Goal: Task Accomplishment & Management: Manage account settings

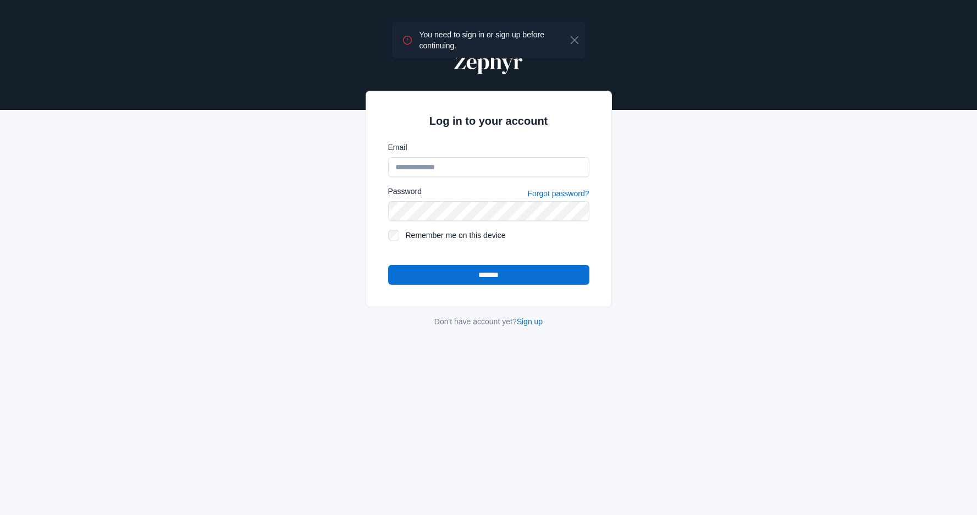
click at [0, 515] on com-1password-button at bounding box center [0, 515] width 0 height 0
type input "**********"
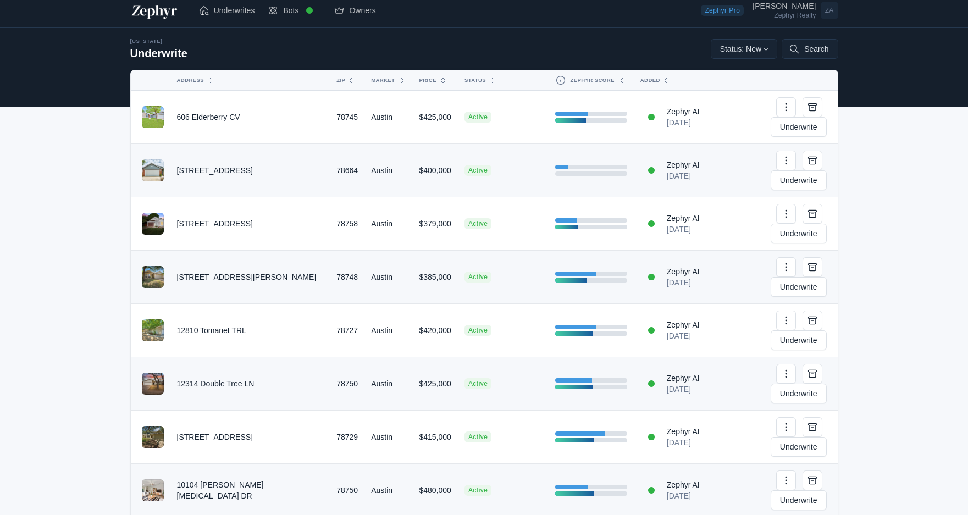
scroll to position [13, 0]
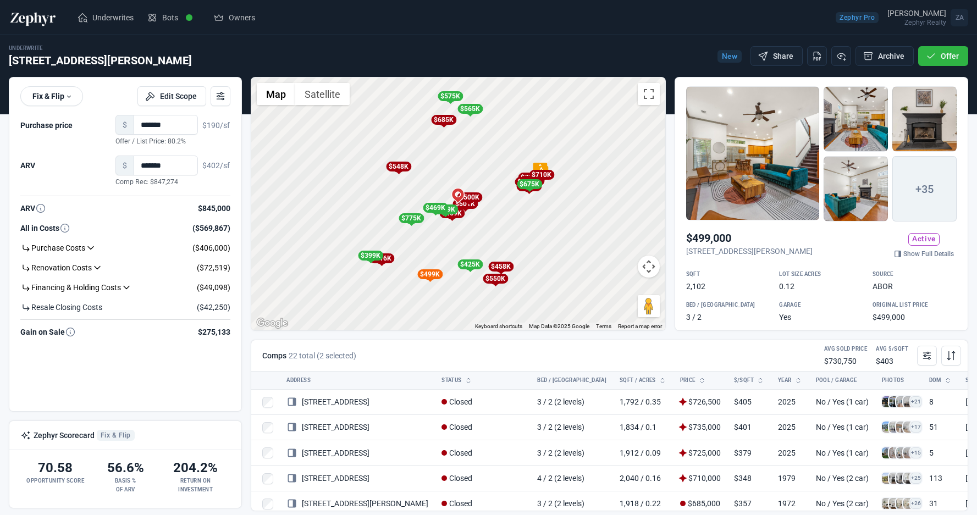
click at [772, 174] on div at bounding box center [752, 153] width 133 height 134
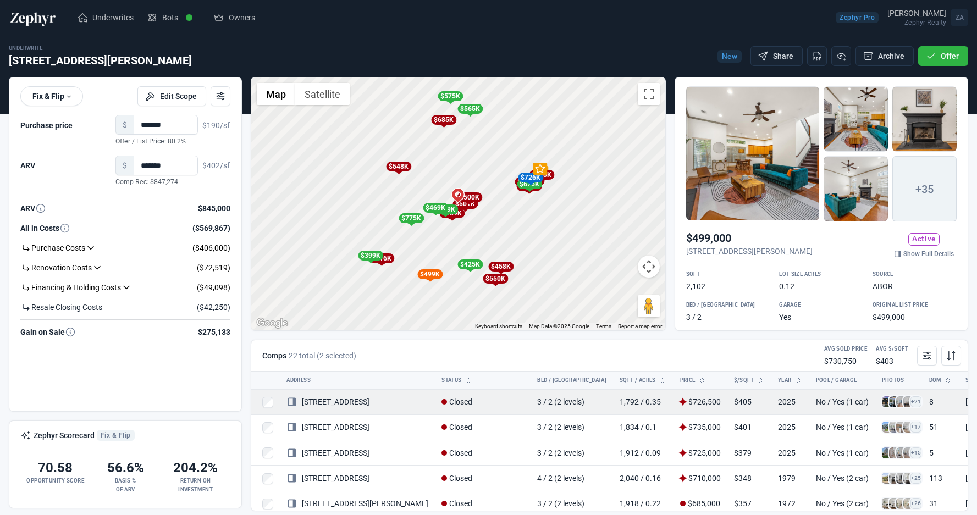
click at [882, 404] on span at bounding box center [887, 401] width 11 height 11
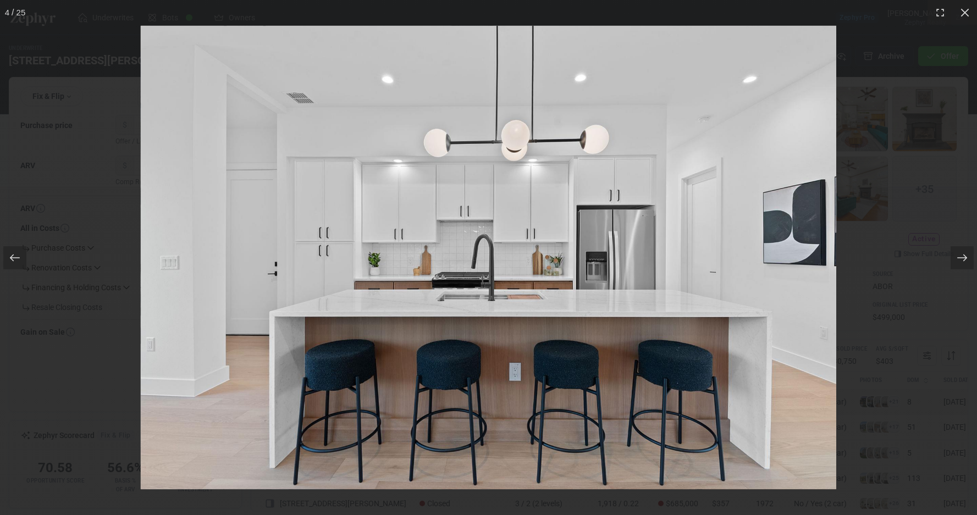
scroll to position [0, 39]
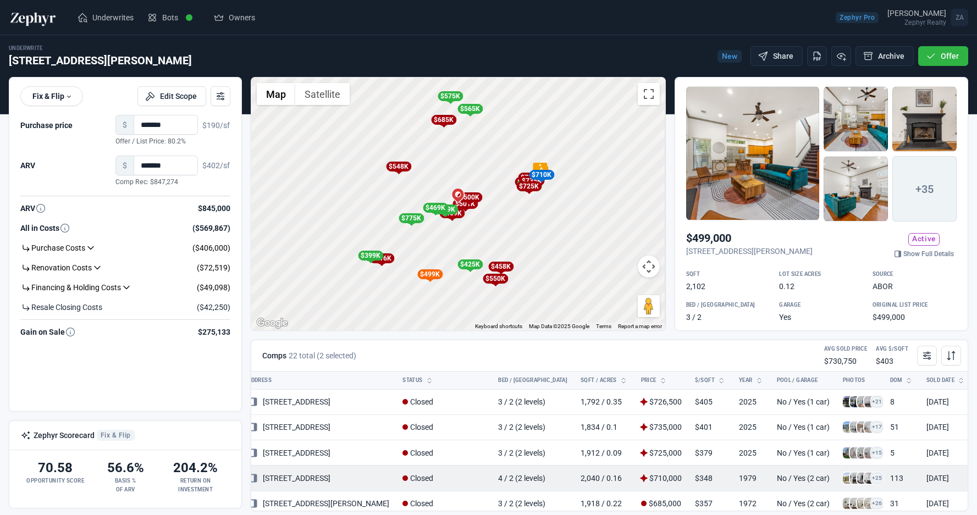
click at [843, 481] on span at bounding box center [848, 478] width 11 height 11
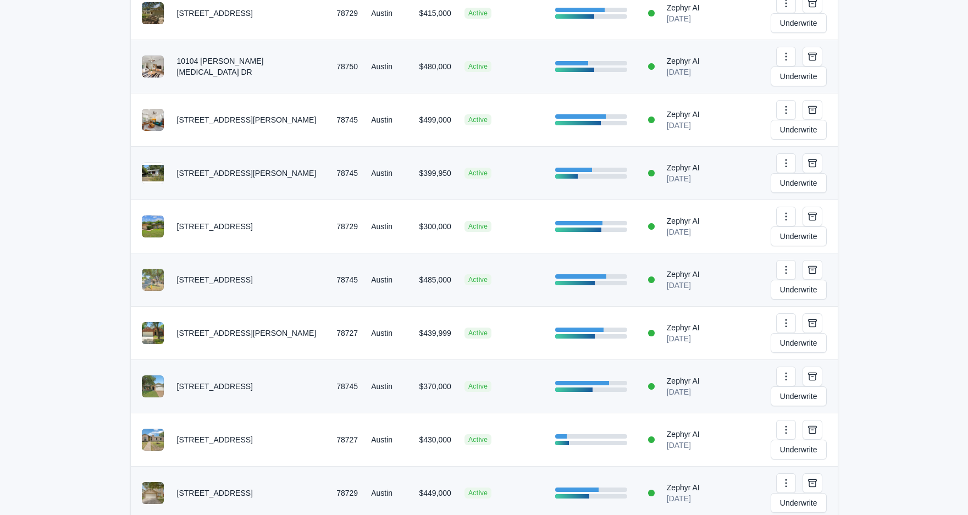
scroll to position [433, 0]
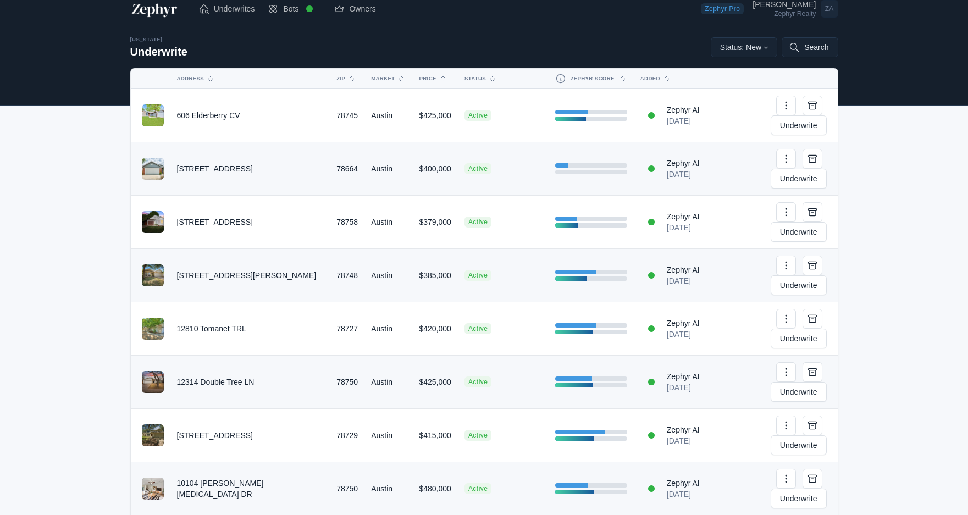
scroll to position [0, 0]
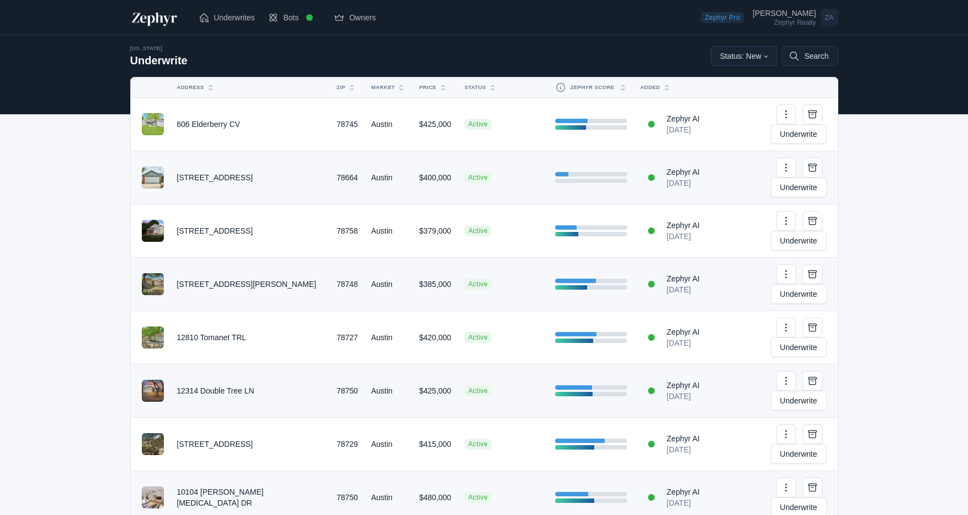
click at [750, 63] on button "Status: New" at bounding box center [744, 56] width 67 height 20
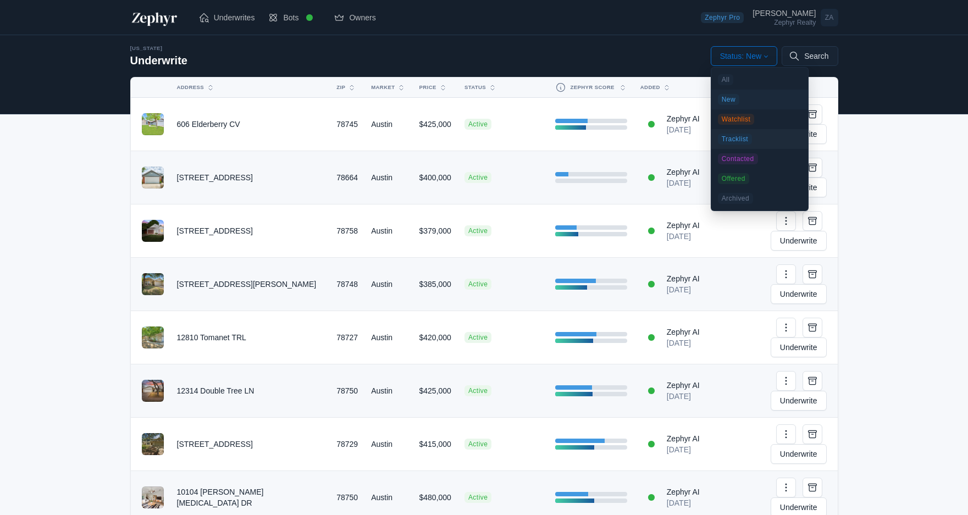
click at [742, 137] on span "Tracklist" at bounding box center [735, 139] width 35 height 11
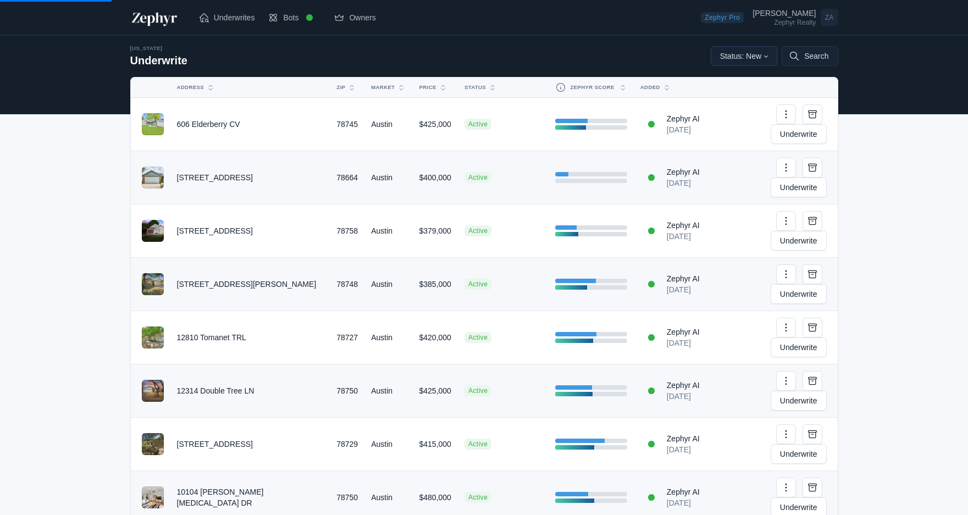
click at [749, 59] on button "Status: New" at bounding box center [744, 56] width 67 height 20
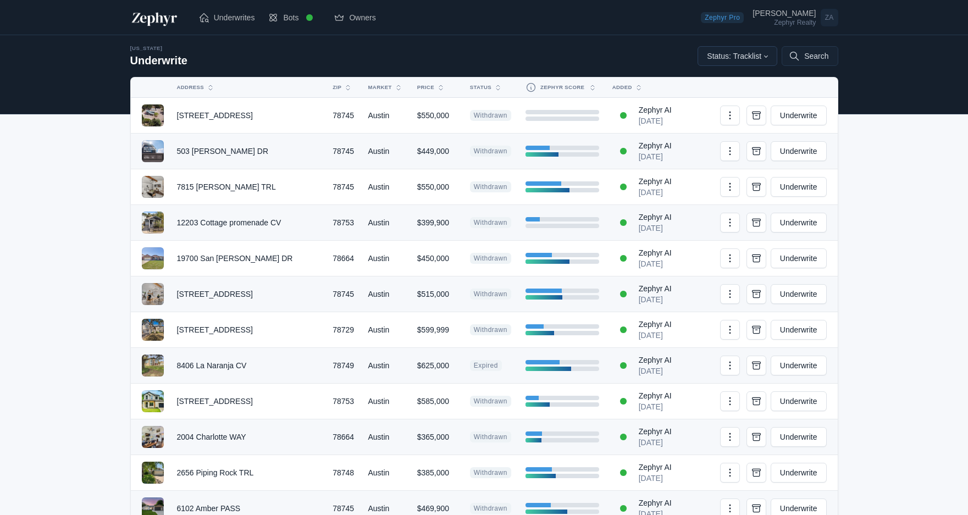
click at [754, 56] on button "Status: Tracklist" at bounding box center [738, 56] width 80 height 20
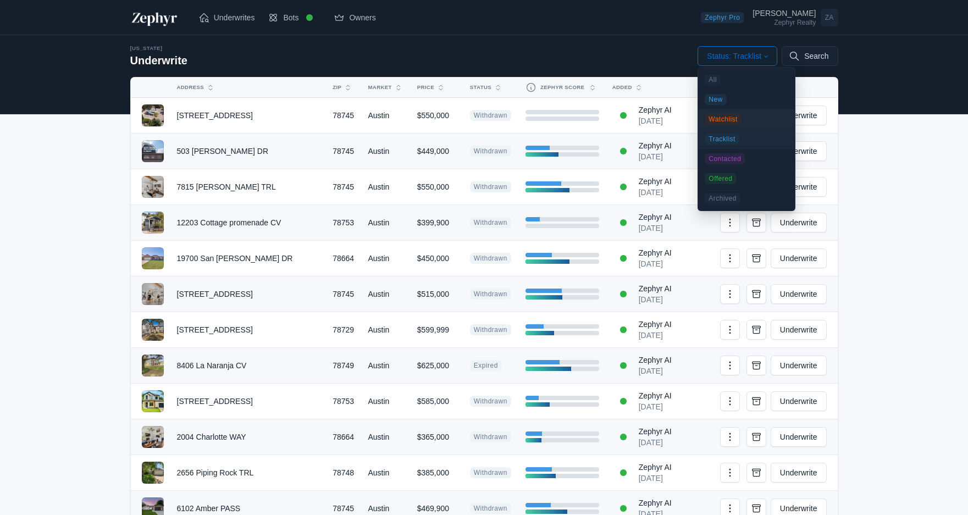
click at [742, 119] on link "Watchlist" at bounding box center [746, 119] width 97 height 20
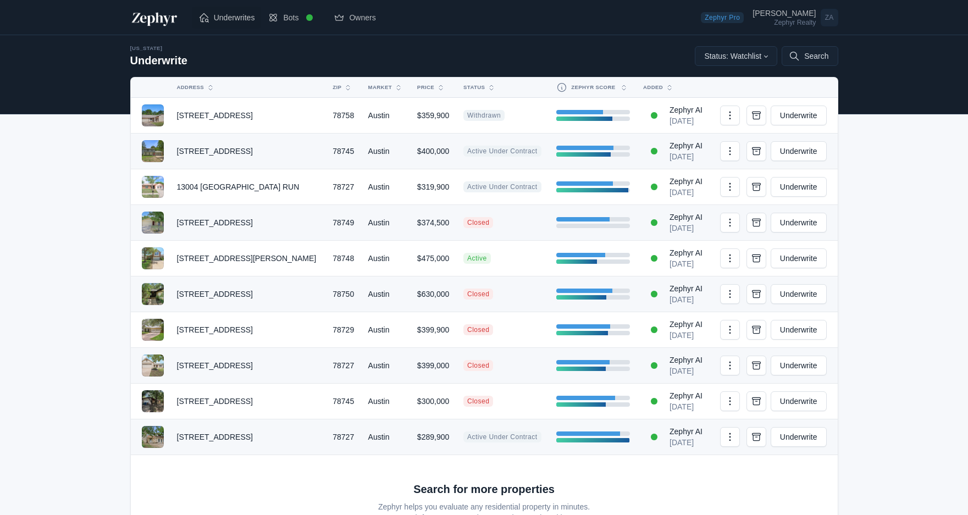
click at [237, 23] on link "Underwrites" at bounding box center [227, 18] width 70 height 22
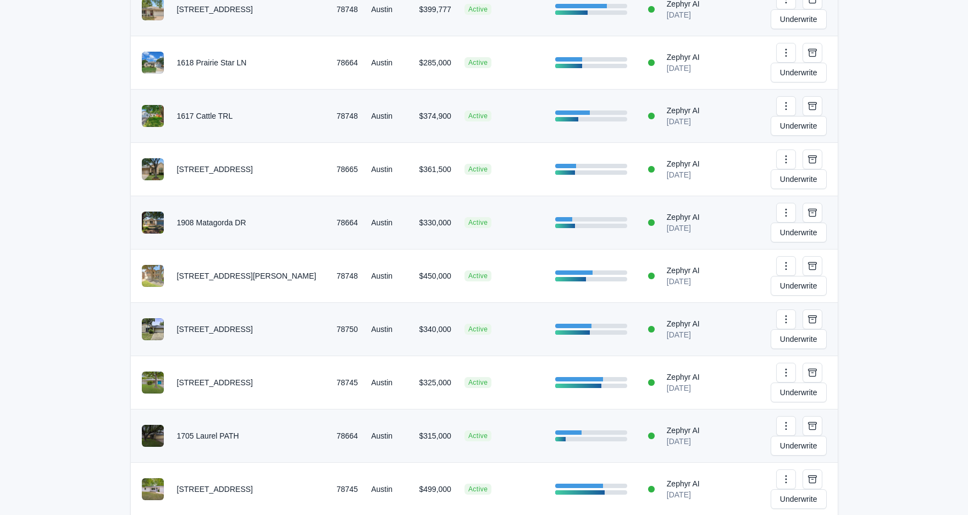
scroll to position [1457, 0]
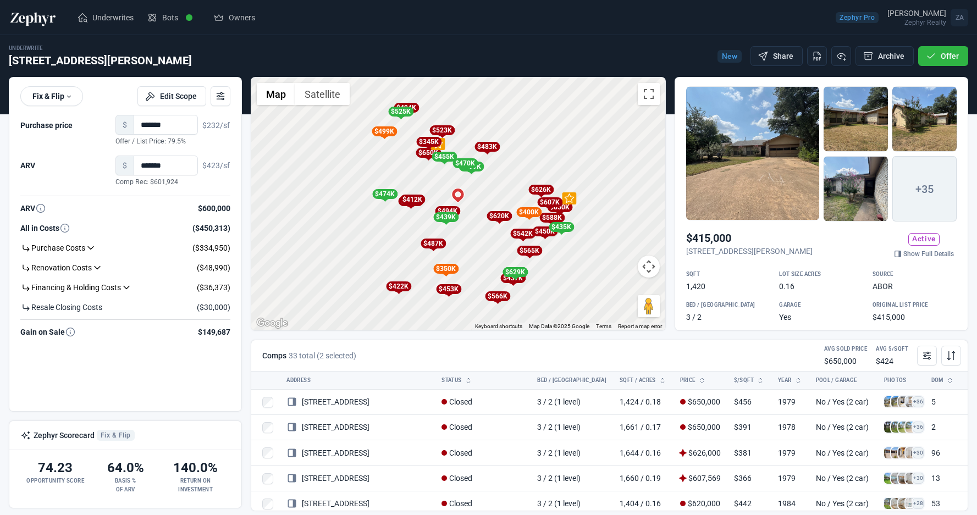
click at [777, 192] on div at bounding box center [752, 153] width 133 height 134
click at [837, 60] on icon "Watchlist" at bounding box center [841, 56] width 11 height 11
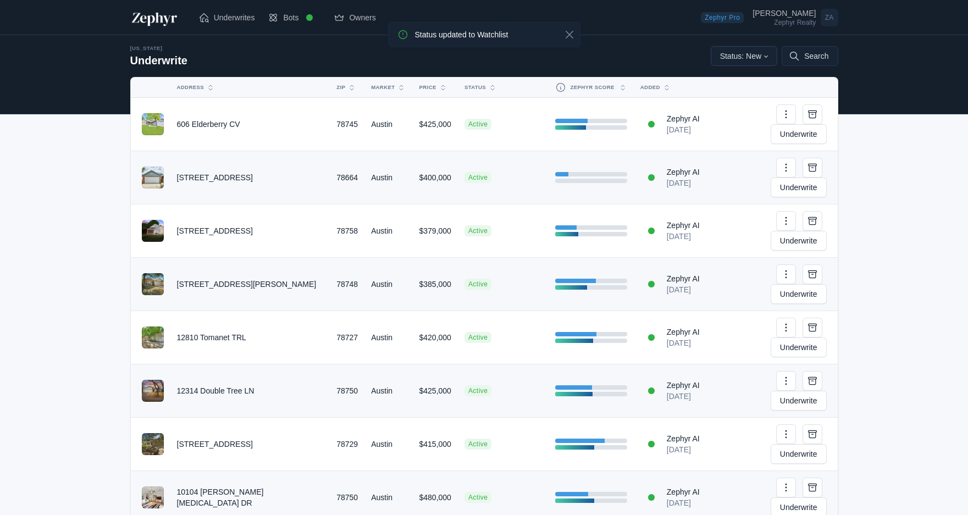
click at [756, 59] on button "Status: New" at bounding box center [744, 56] width 67 height 20
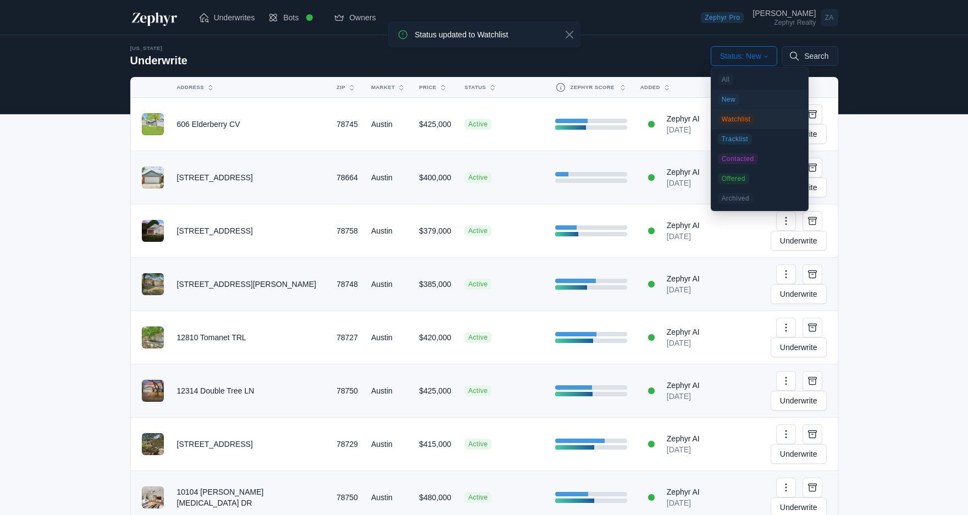
click at [742, 118] on span "Watchlist" at bounding box center [736, 119] width 37 height 11
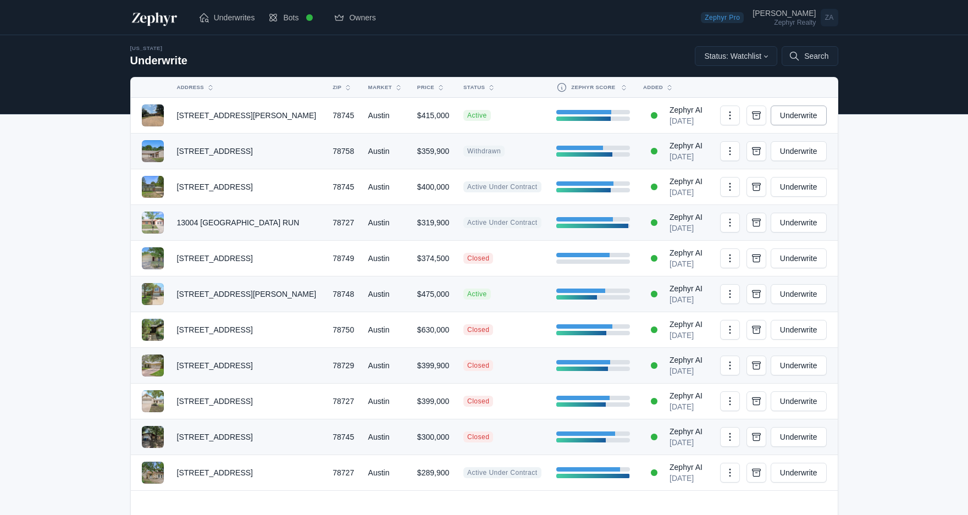
click at [776, 117] on link "Underwrite" at bounding box center [799, 116] width 56 height 20
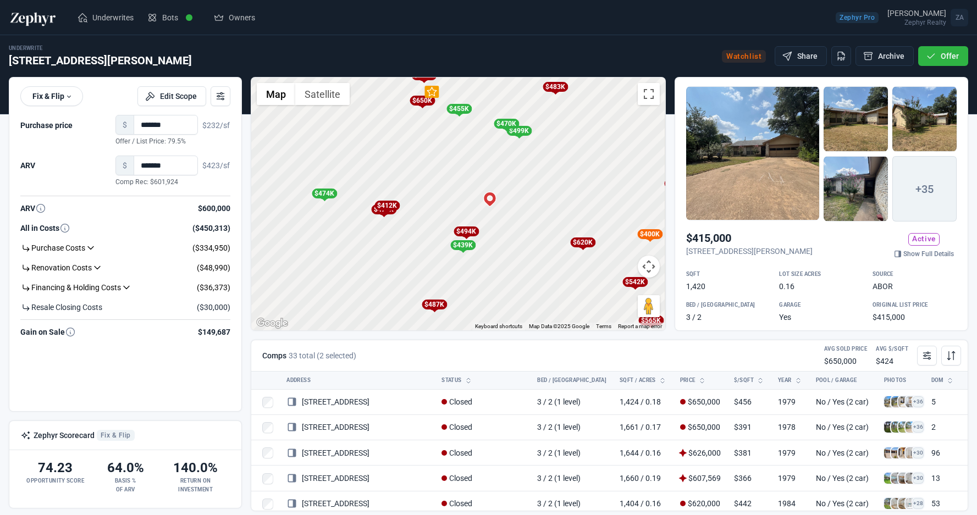
click at [474, 229] on div "$494K" at bounding box center [465, 231] width 25 height 10
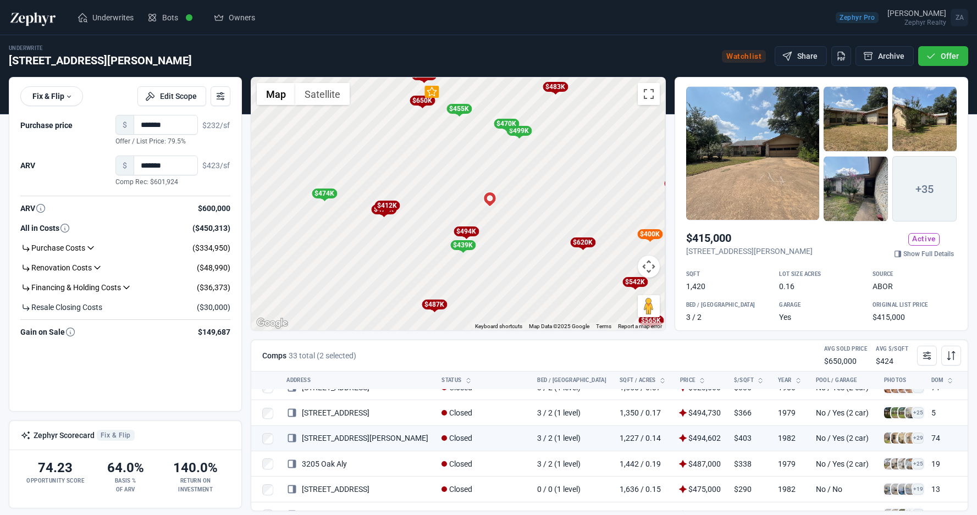
scroll to position [245, 0]
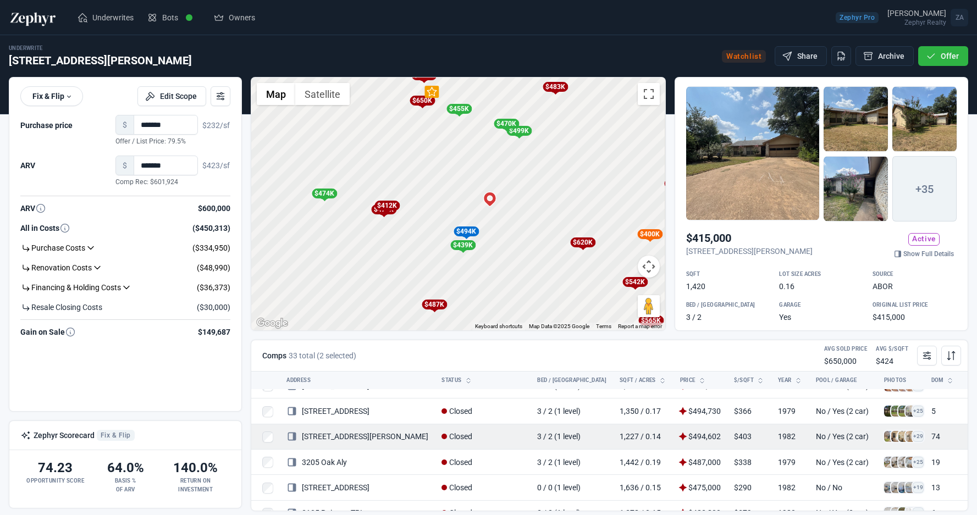
click at [884, 439] on span at bounding box center [889, 436] width 11 height 11
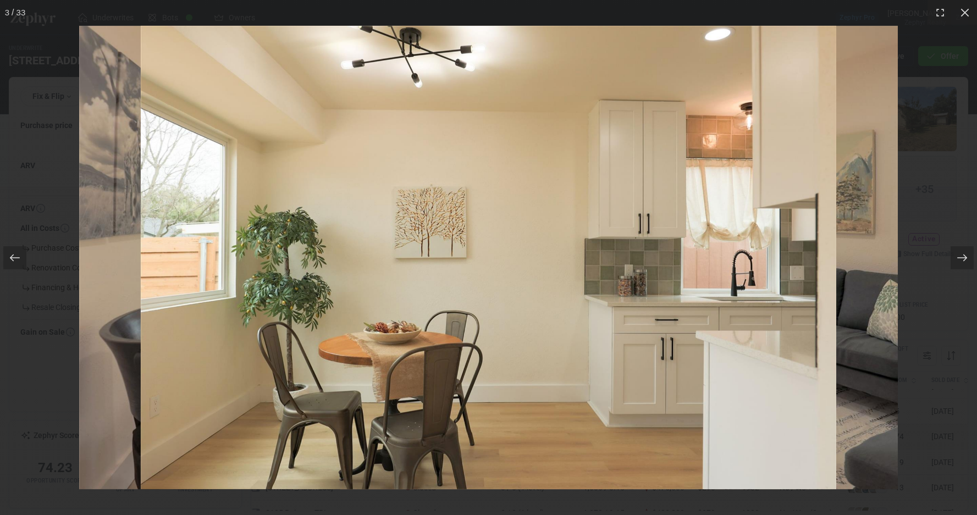
scroll to position [245, 40]
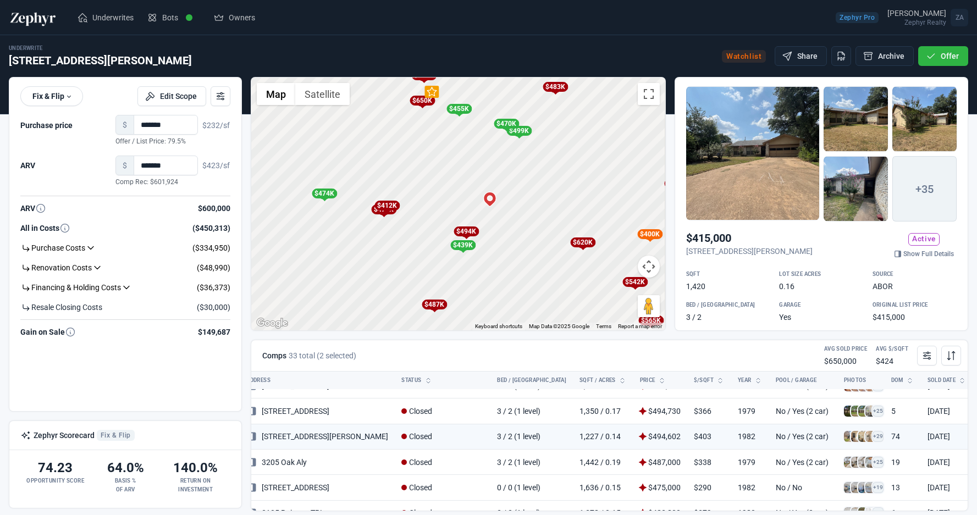
click at [427, 103] on div "$650K" at bounding box center [422, 101] width 25 height 10
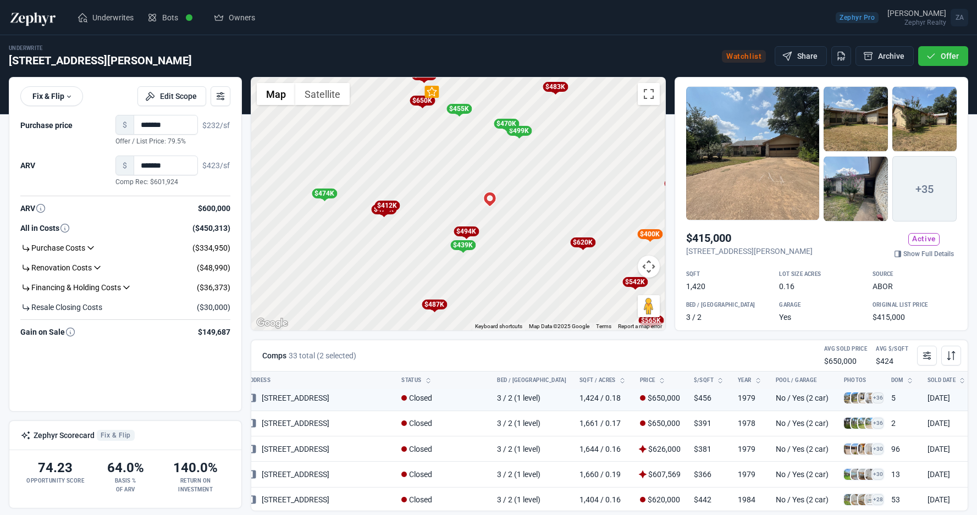
scroll to position [0, 40]
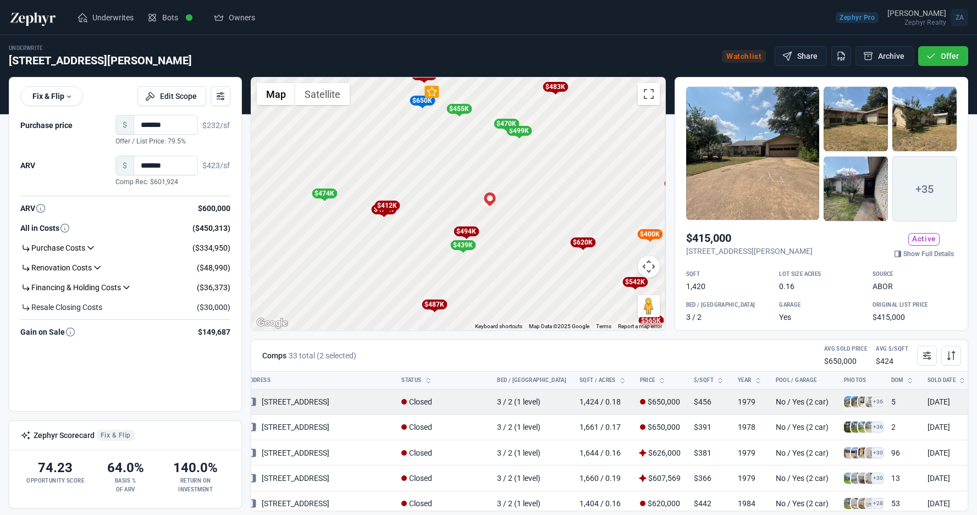
click at [844, 403] on span at bounding box center [849, 401] width 11 height 11
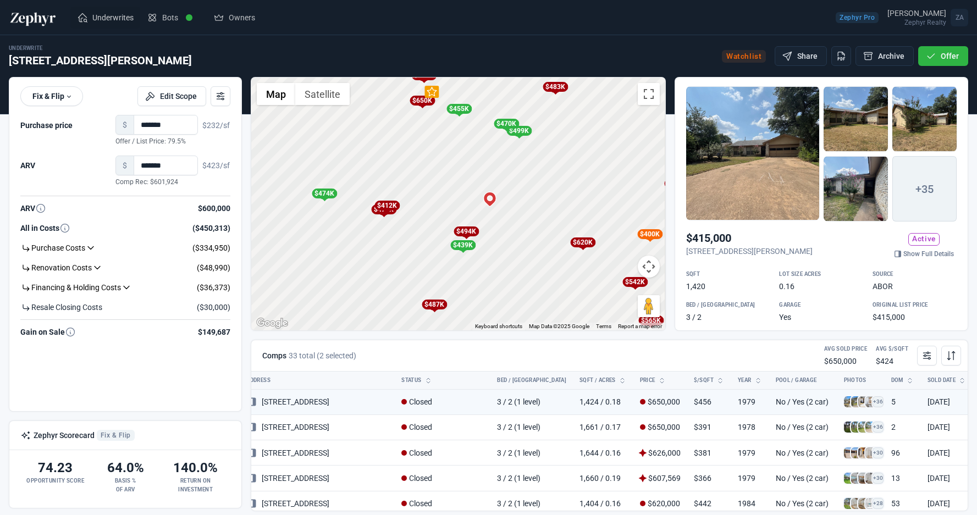
click at [111, 16] on span "Underwrites" at bounding box center [112, 17] width 41 height 11
